Goal: Task Accomplishment & Management: Manage account settings

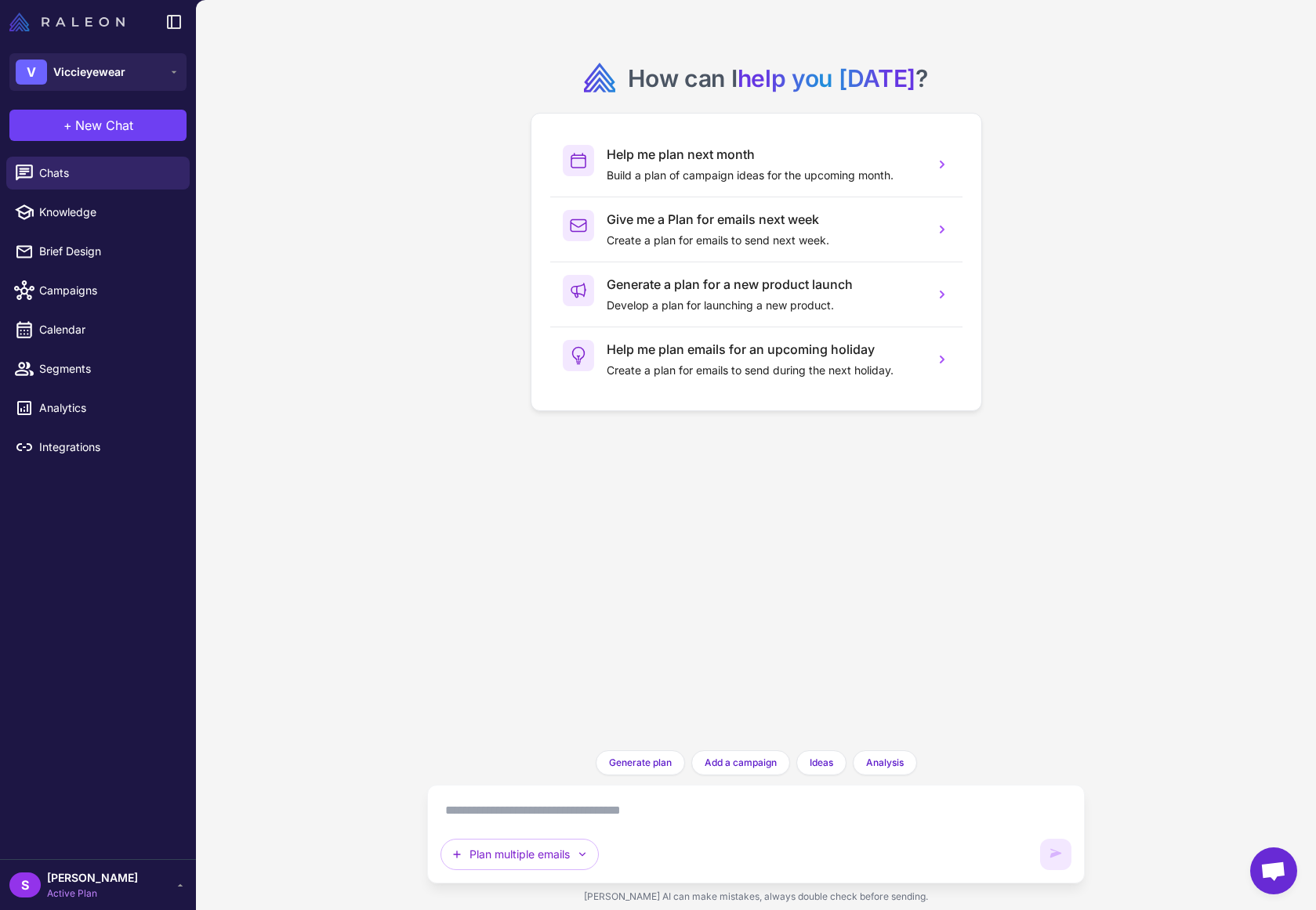
click at [103, 24] on img at bounding box center [67, 22] width 115 height 19
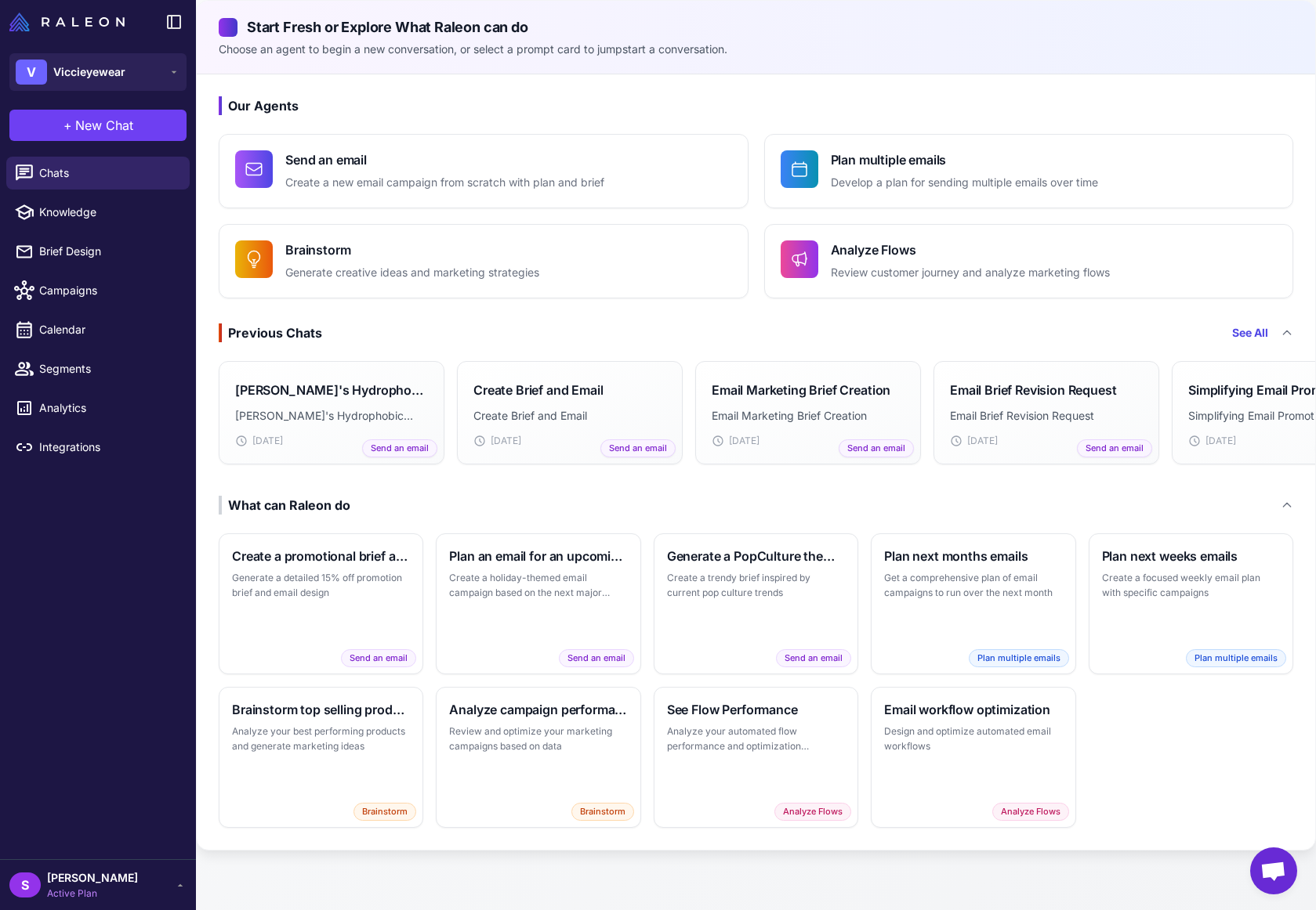
click at [69, 871] on span "[PERSON_NAME]" at bounding box center [93, 878] width 91 height 18
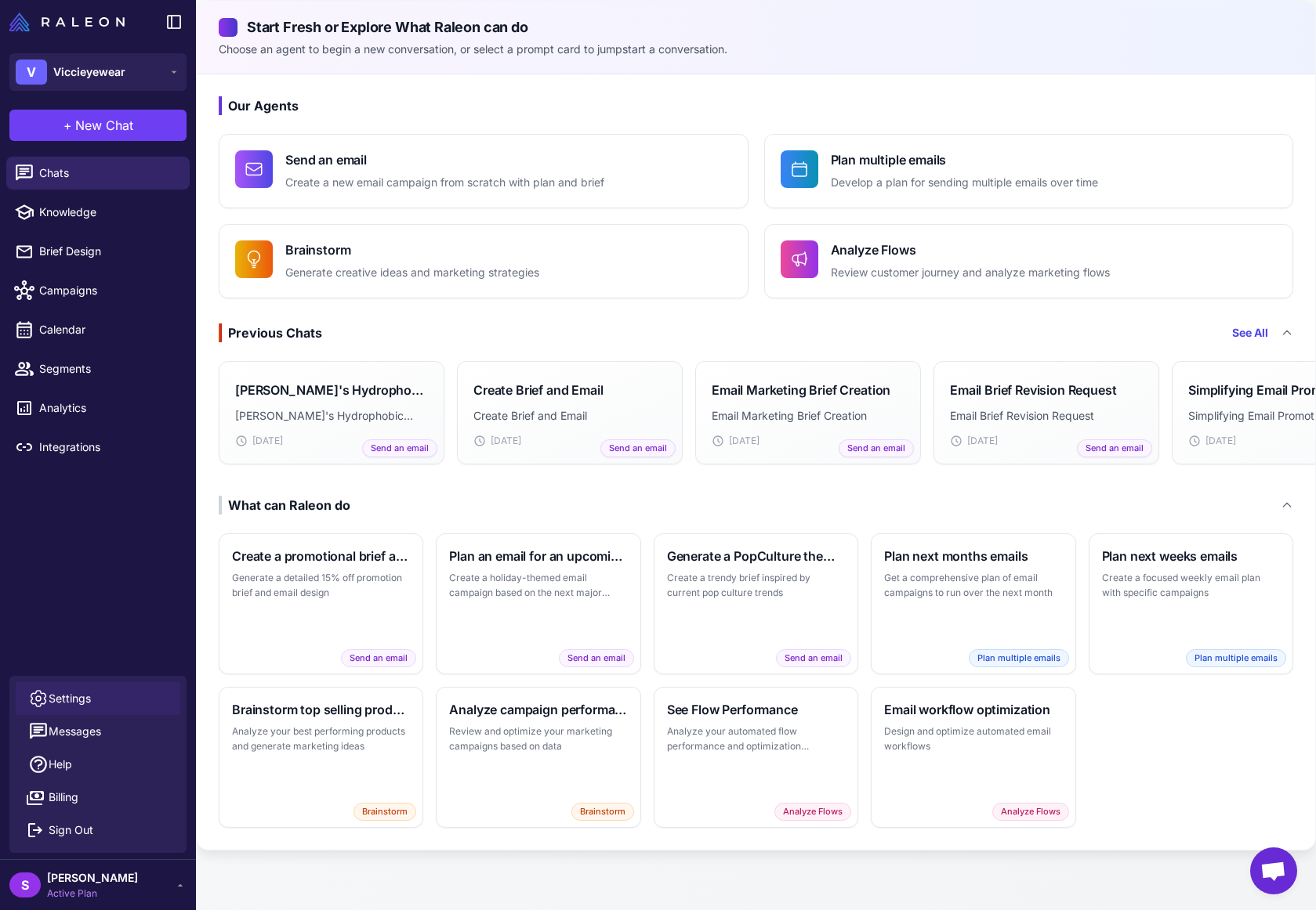
click at [73, 692] on span "Settings" at bounding box center [70, 699] width 43 height 18
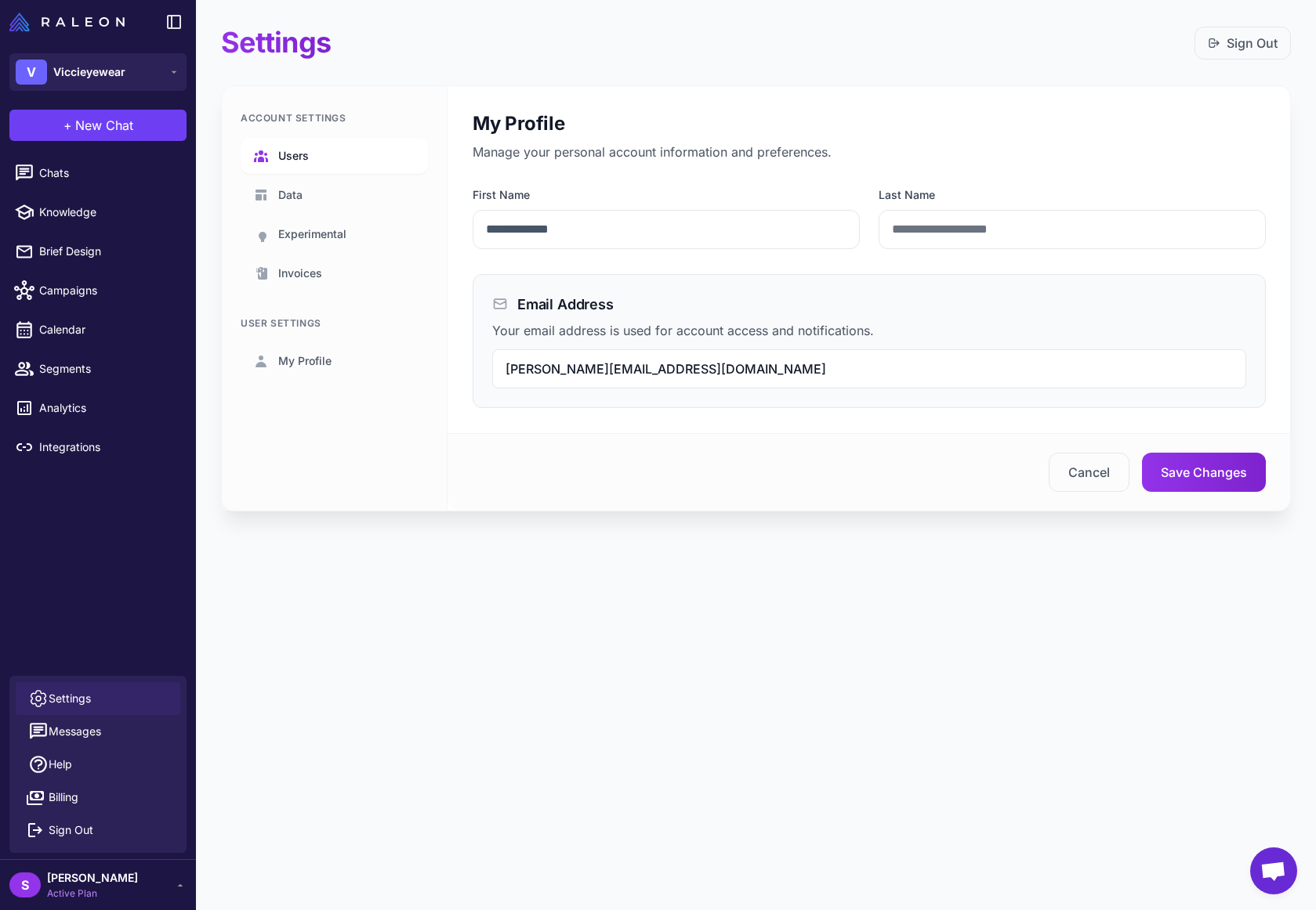
click at [299, 155] on span "Users" at bounding box center [293, 156] width 31 height 18
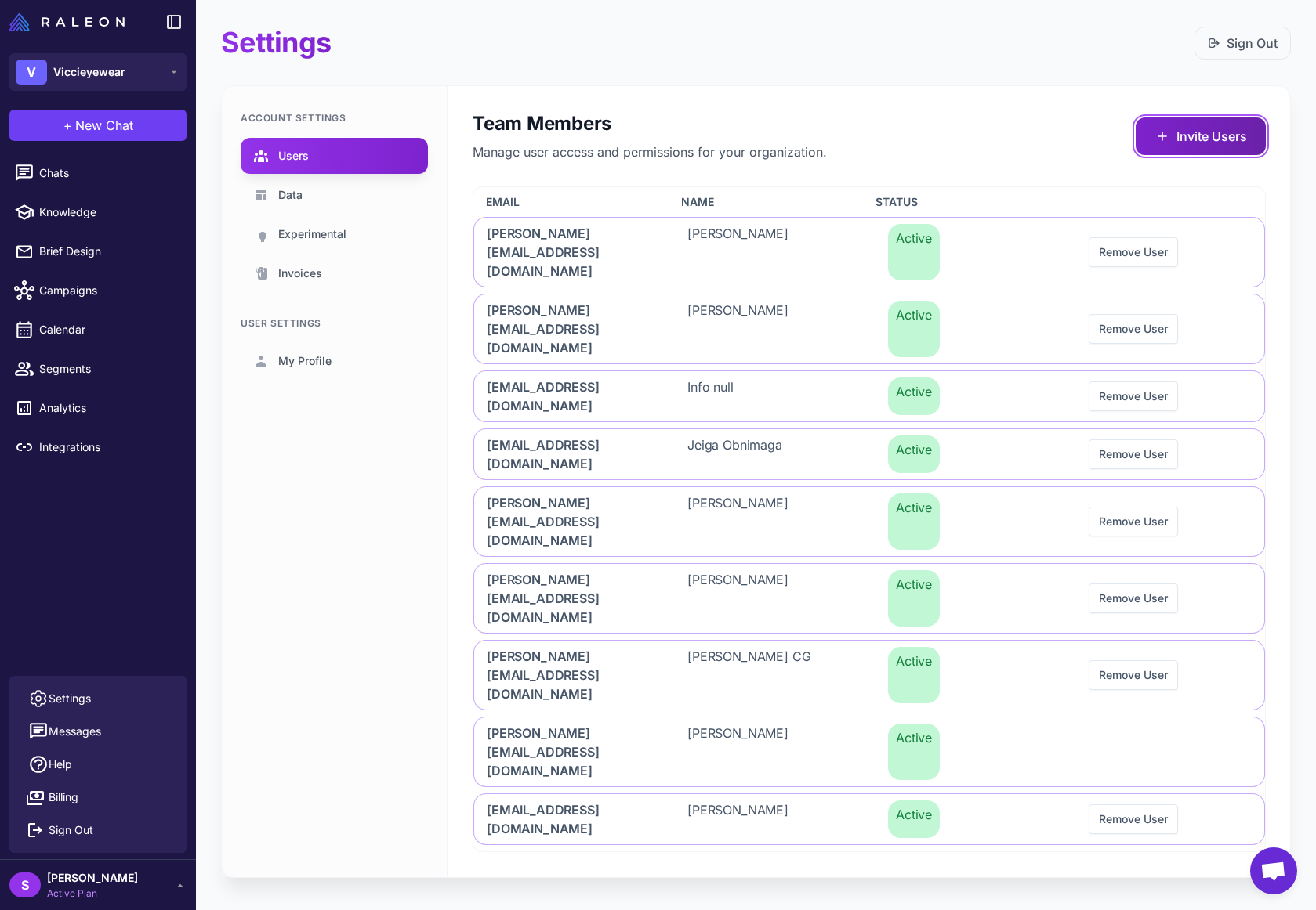
click at [1182, 132] on button "Invite Users" at bounding box center [1201, 136] width 130 height 38
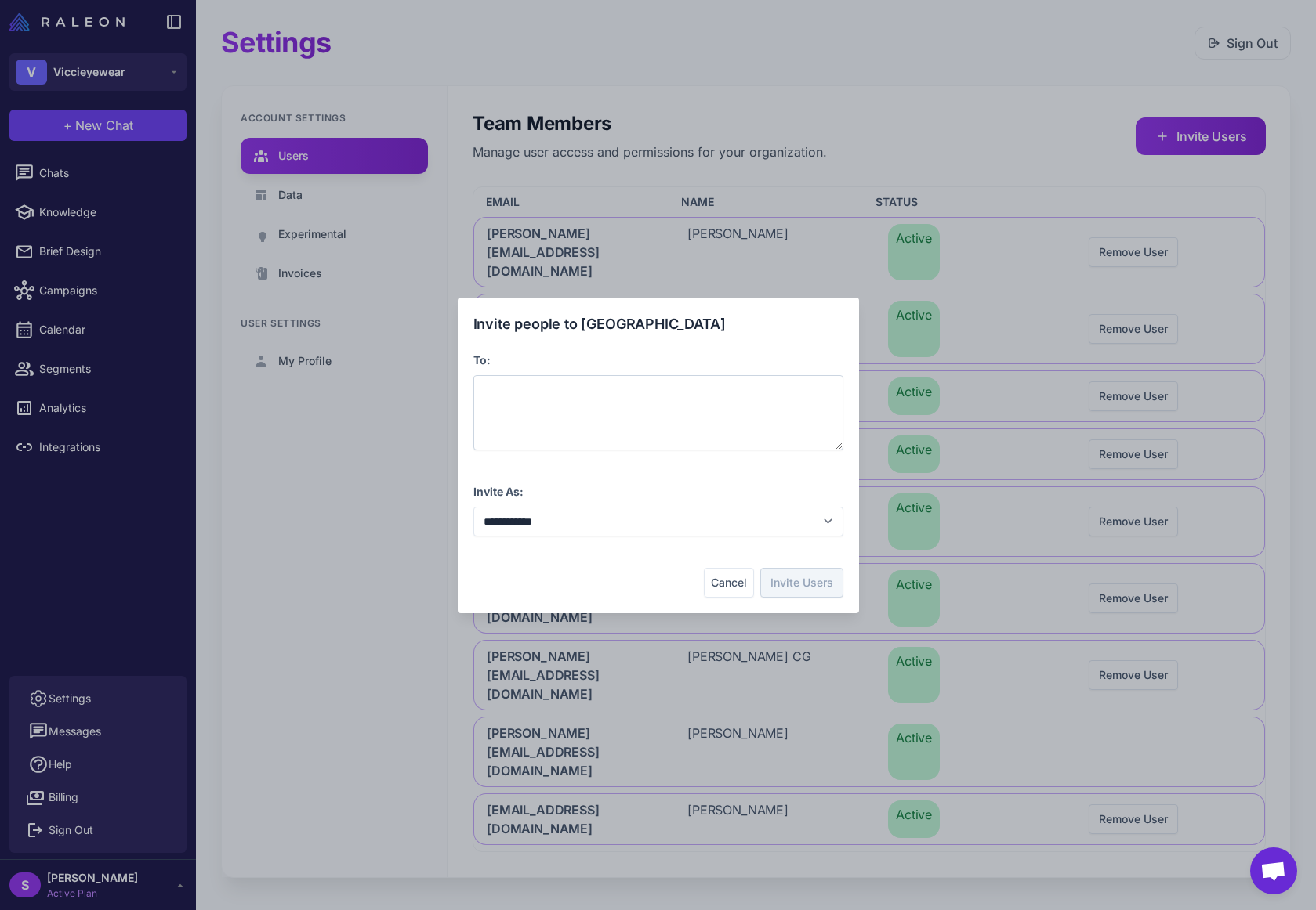
click at [546, 388] on div at bounding box center [658, 412] width 370 height 75
drag, startPoint x: 549, startPoint y: 388, endPoint x: 821, endPoint y: 396, distance: 272.1
click at [832, 396] on div at bounding box center [658, 412] width 370 height 75
drag, startPoint x: 795, startPoint y: 395, endPoint x: 718, endPoint y: 410, distance: 78.4
click at [721, 415] on div at bounding box center [658, 412] width 370 height 75
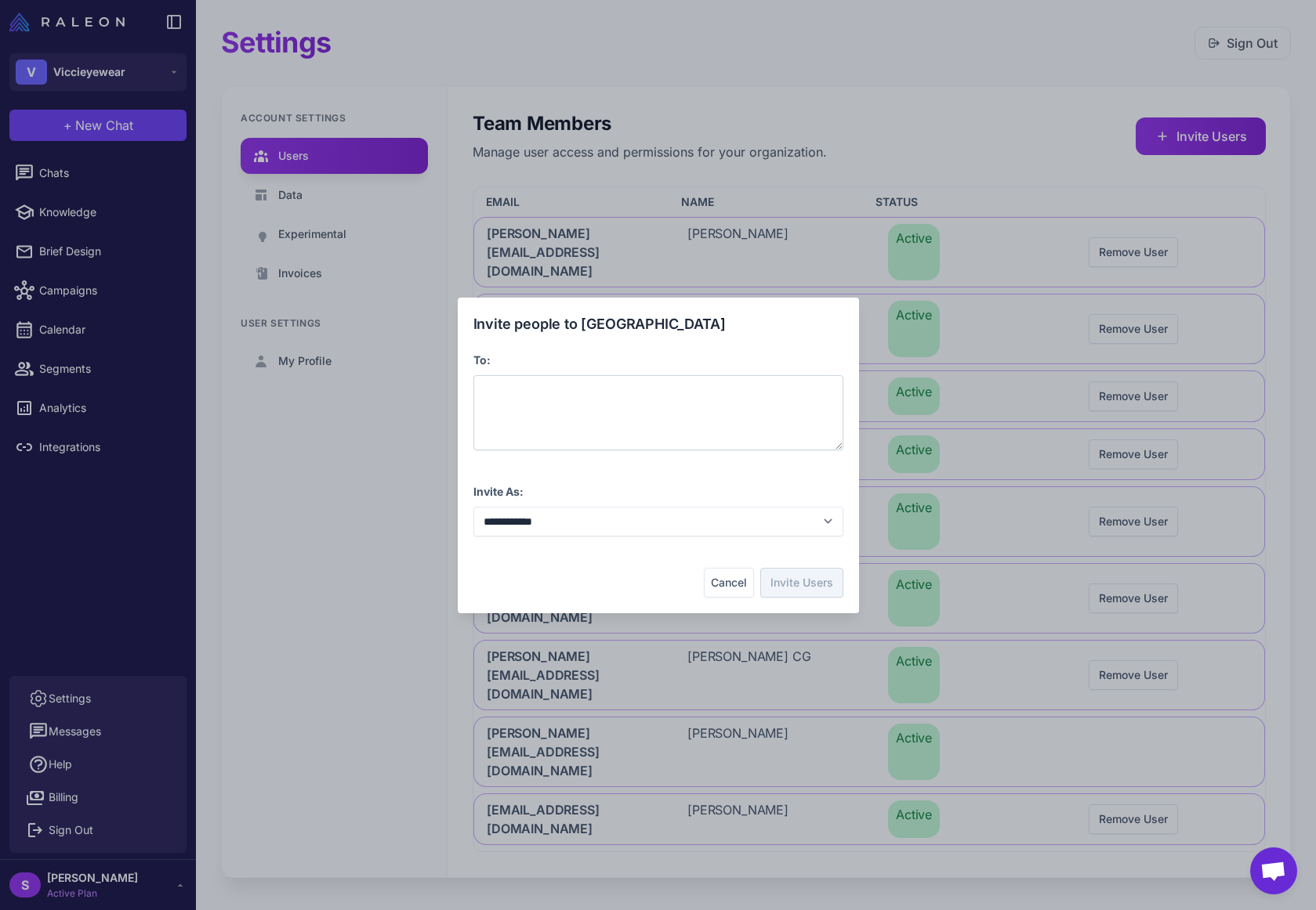
drag, startPoint x: 724, startPoint y: 392, endPoint x: 541, endPoint y: 391, distance: 183.0
click at [541, 391] on div at bounding box center [658, 412] width 370 height 75
click at [524, 391] on div at bounding box center [658, 412] width 370 height 75
click at [580, 524] on select "**********" at bounding box center [658, 521] width 370 height 30
click at [473, 506] on select "**********" at bounding box center [658, 521] width 370 height 30
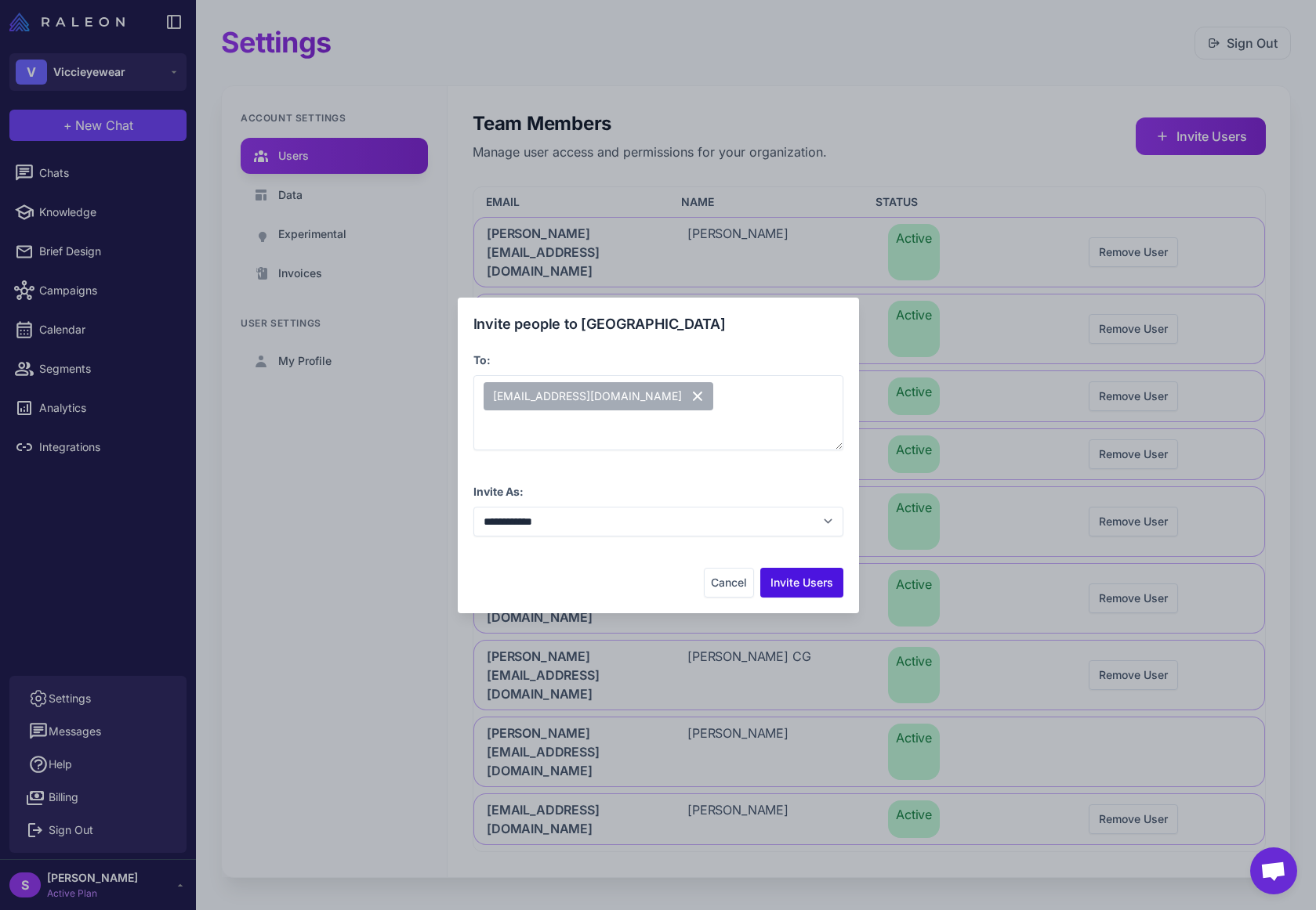
click at [801, 583] on button "Invite Users" at bounding box center [802, 583] width 84 height 30
